Goal: Task Accomplishment & Management: Use online tool/utility

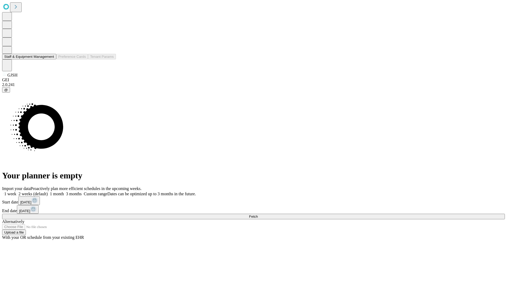
click at [50, 59] on button "Staff & Equipment Management" at bounding box center [29, 57] width 54 height 6
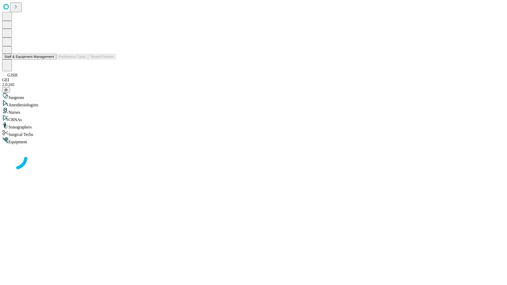
click at [50, 59] on button "Staff & Equipment Management" at bounding box center [29, 57] width 54 height 6
